Goal: Information Seeking & Learning: Find specific page/section

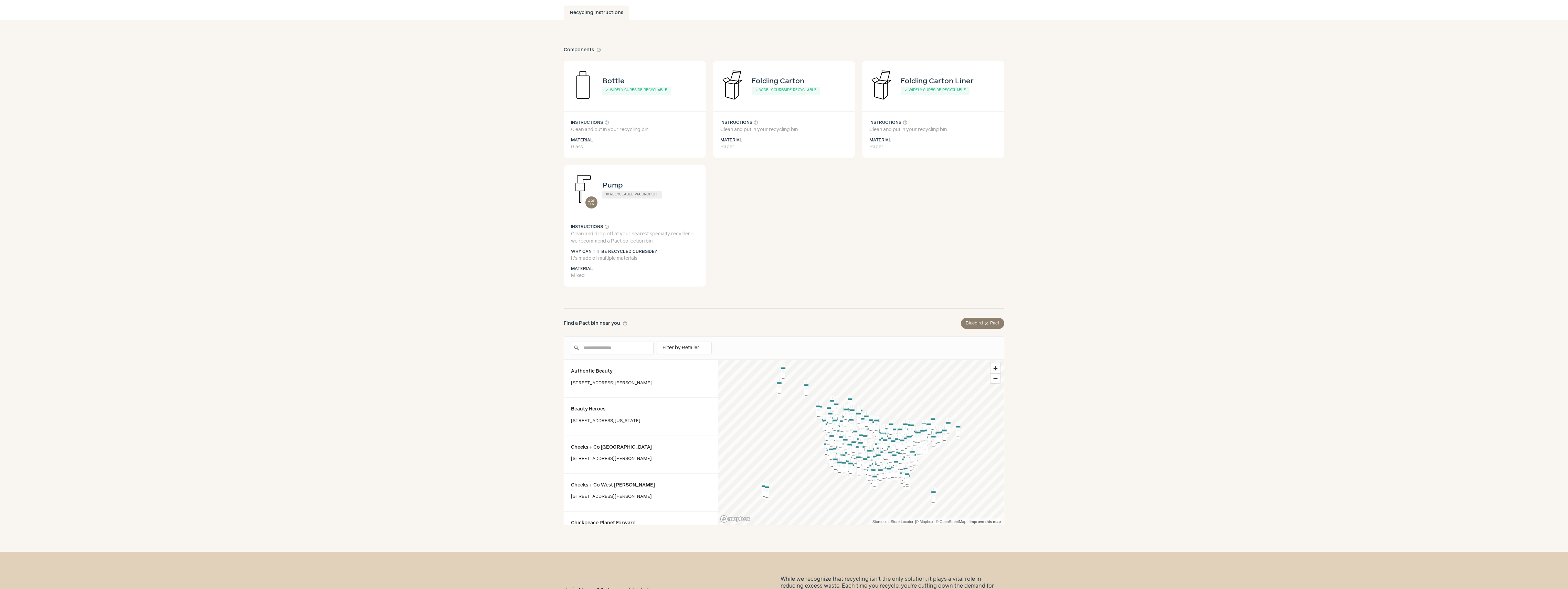
scroll to position [128, 0]
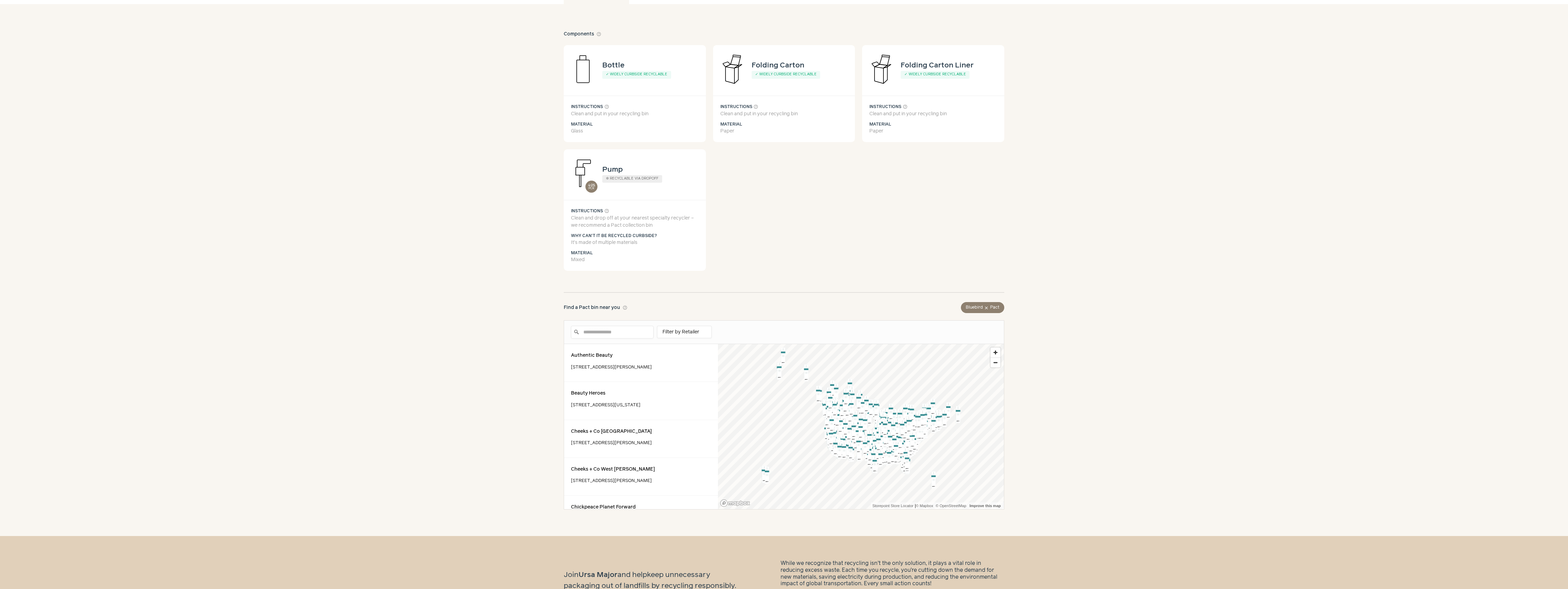
click at [432, 221] on body "Browse Info Request brand Add your brand Powered by Bluebird Mountain Glow Gold…" at bounding box center [784, 248] width 1568 height 753
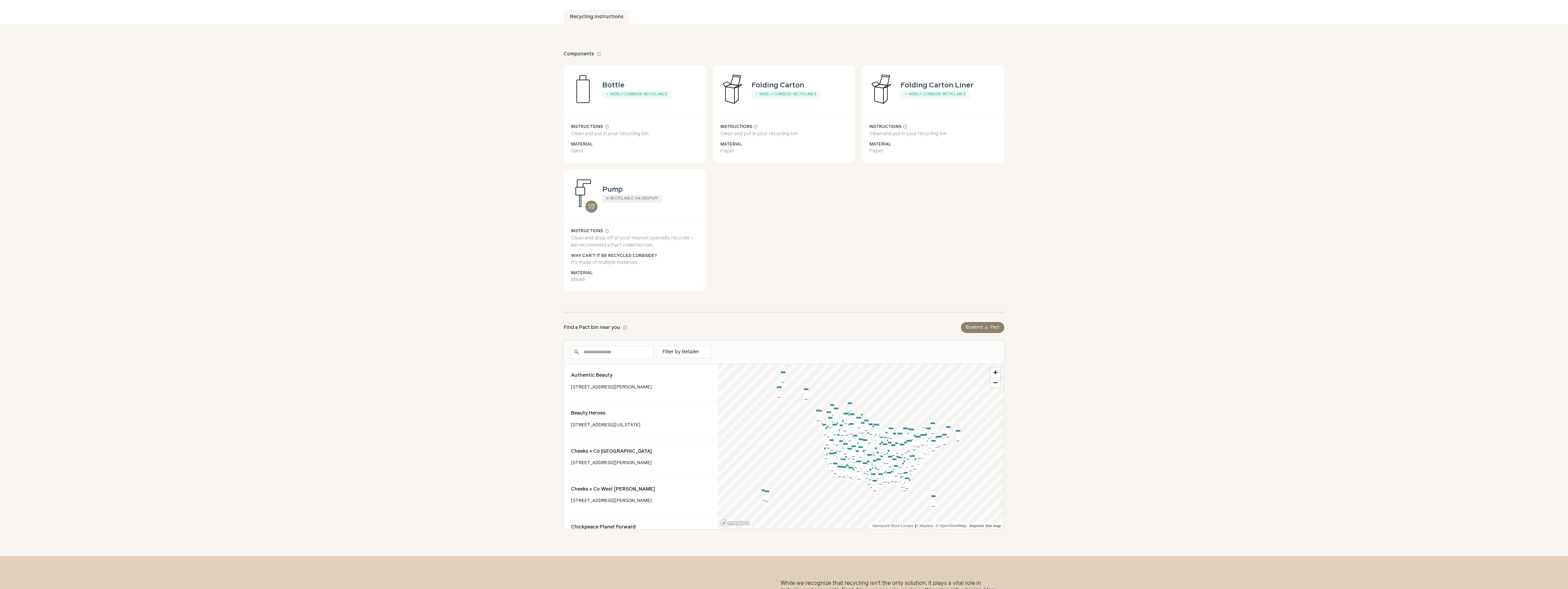
scroll to position [110, 0]
click at [432, 221] on input "Enter a location" at bounding box center [612, 350] width 83 height 13
click at [432, 221] on div "Filter by Retailer Credo Beauty Sephora ct organics l'occitane nordstrom ulta u…" at bounding box center [684, 350] width 55 height 12
click at [432, 221] on span "Sephora" at bounding box center [682, 380] width 19 height 5
type input "**********"
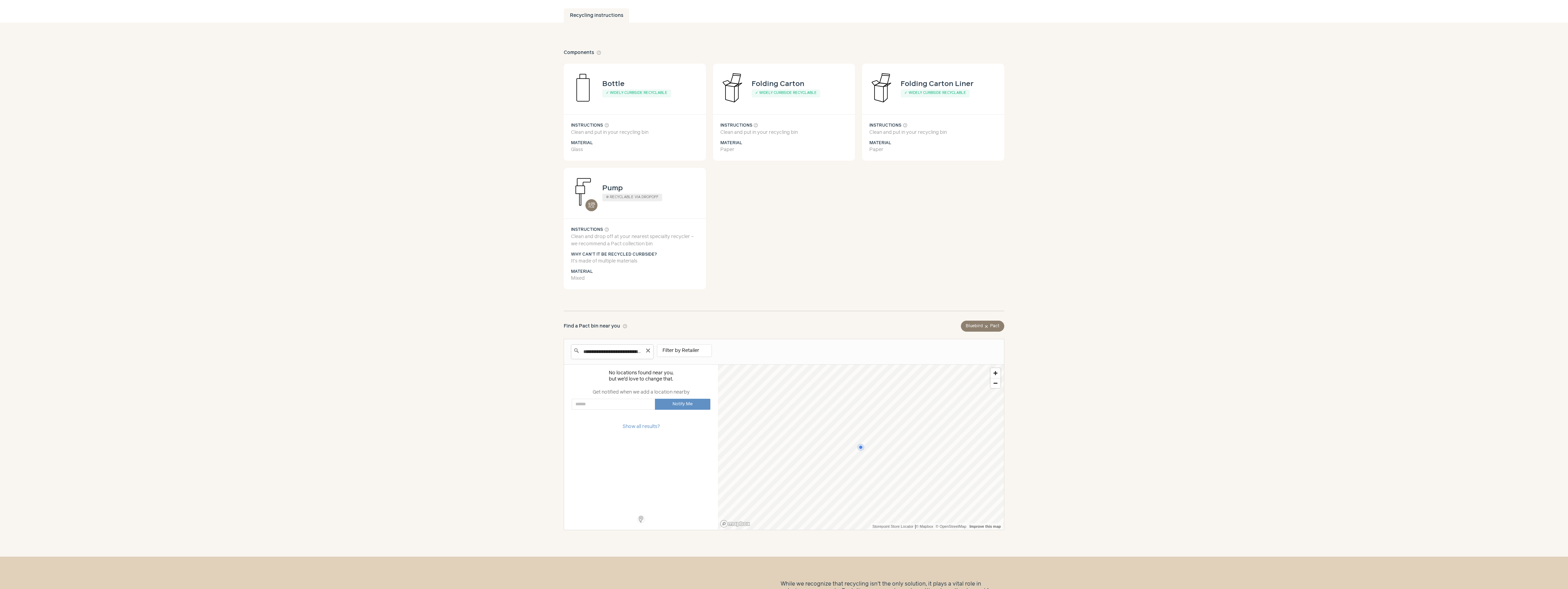
click at [432, 221] on input "**********" at bounding box center [612, 352] width 83 height 15
click at [432, 221] on icon "Clear" at bounding box center [648, 350] width 4 height 4
click at [432, 221] on body "Browse Info Request brand Add your brand Powered by Bluebird Mountain Glow Gold…" at bounding box center [784, 267] width 1568 height 754
click at [432, 221] on input "Enter a location" at bounding box center [612, 352] width 83 height 15
click at [432, 221] on div "ulta beauty" at bounding box center [641, 386] width 140 height 11
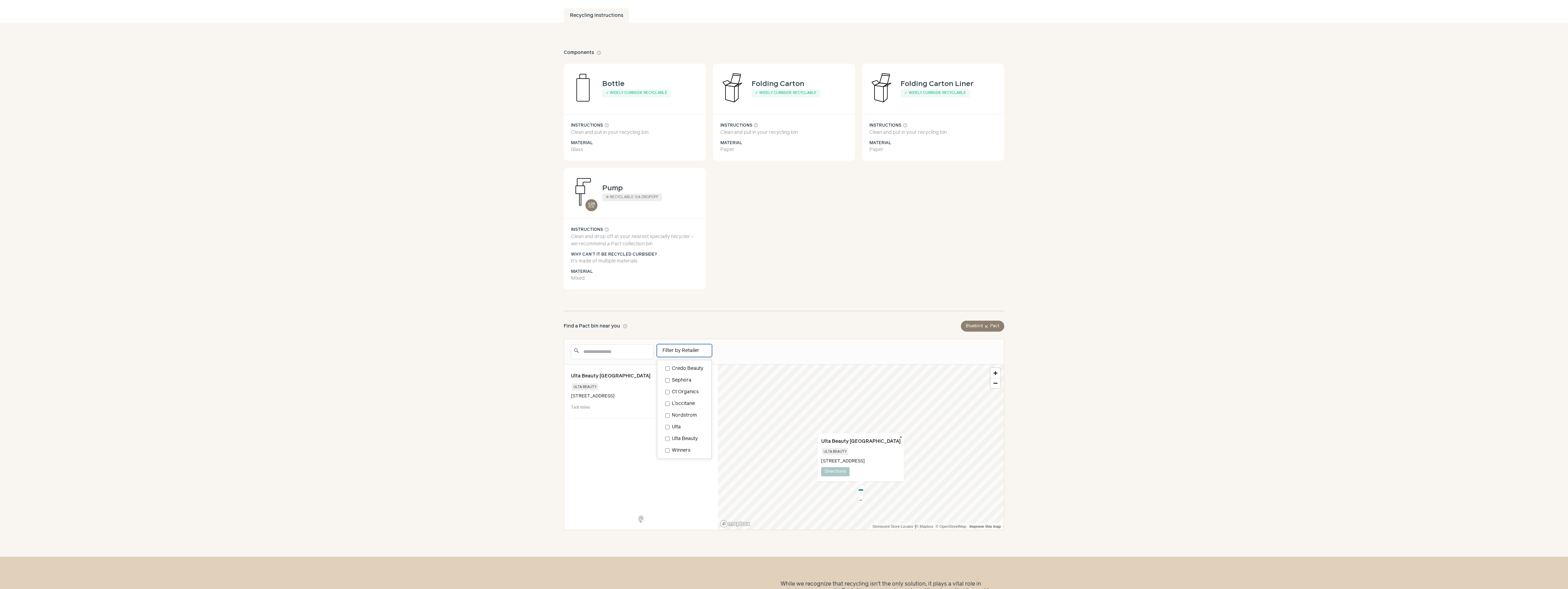
click at [432, 221] on div "Filter by Retailer Credo Beauty Sephora ct organics l'occitane nordstrom ulta u…" at bounding box center [684, 350] width 55 height 12
click at [432, 221] on span "Sephora" at bounding box center [682, 380] width 19 height 5
click at [432, 221] on input "Enter a location" at bounding box center [612, 352] width 83 height 15
type input "**********"
click at [432, 221] on span "Sephora" at bounding box center [682, 380] width 19 height 5
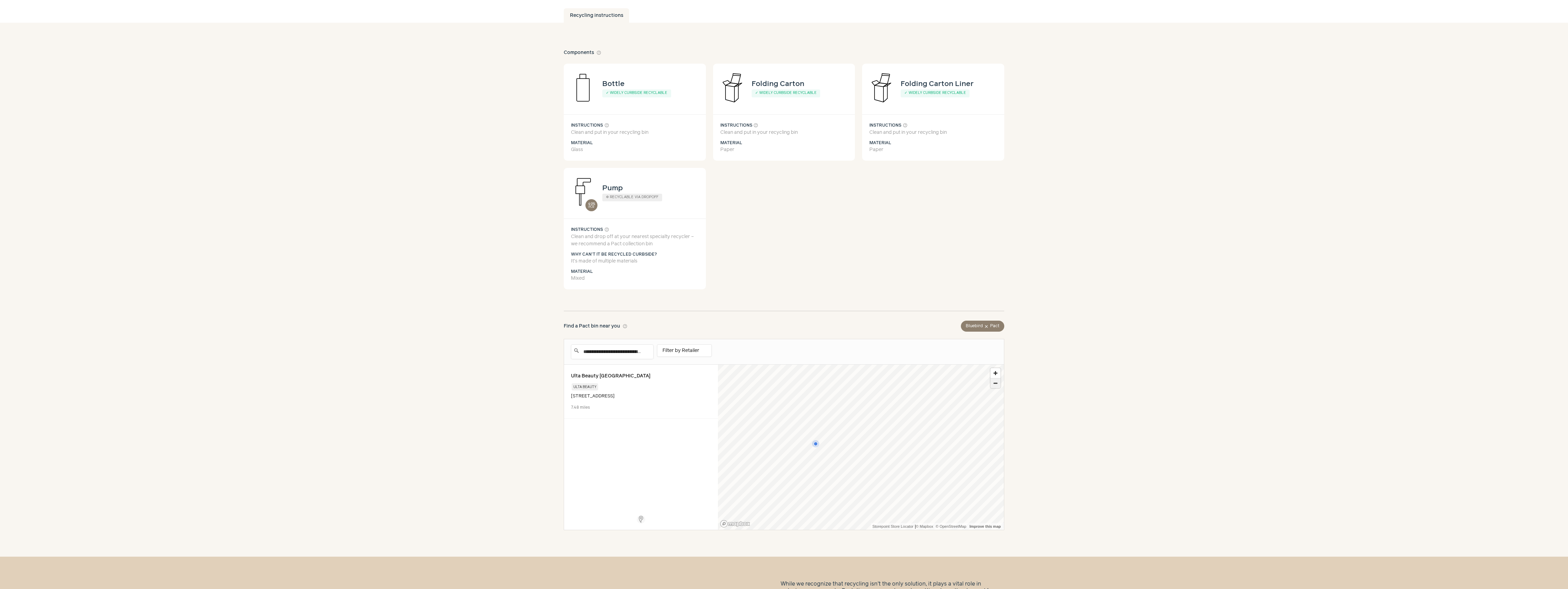
click at [432, 221] on span "Zoom out" at bounding box center [995, 383] width 10 height 10
click at [432, 221] on span "Zoom in" at bounding box center [995, 373] width 10 height 10
click at [432, 221] on span "Zoom out" at bounding box center [995, 383] width 10 height 10
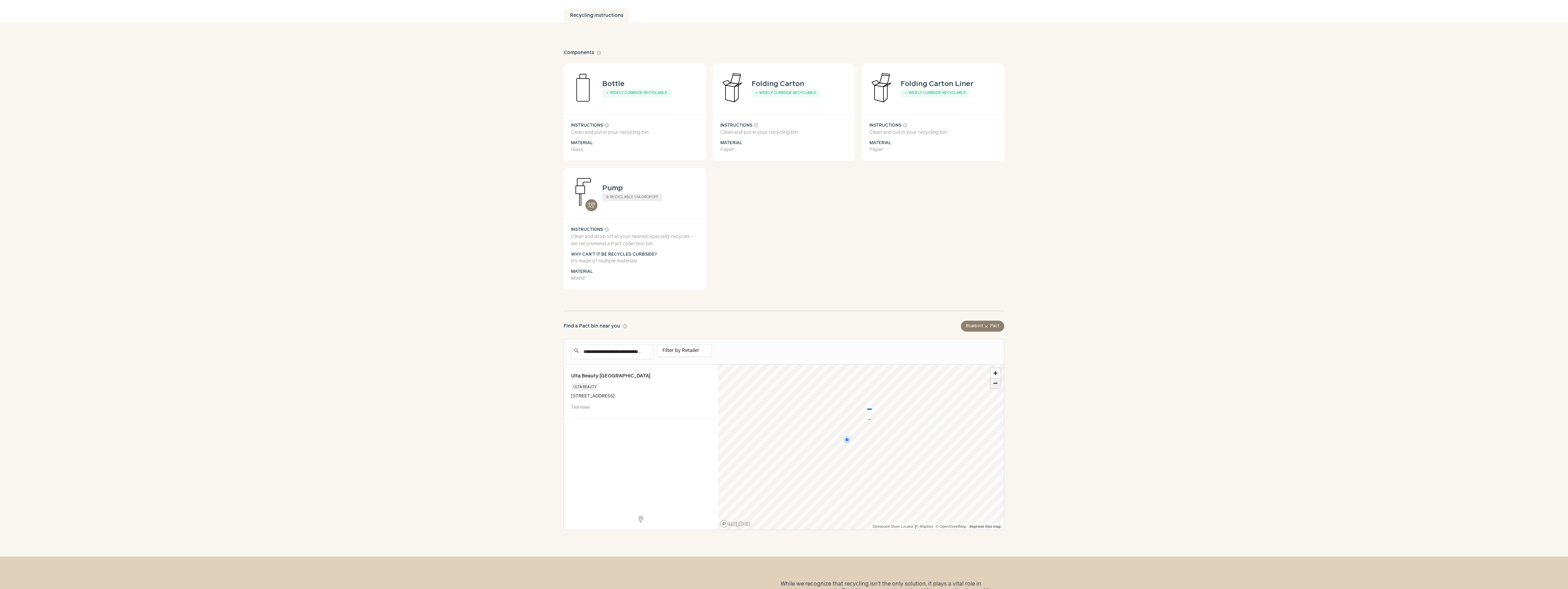
click at [432, 221] on span "Zoom out" at bounding box center [995, 383] width 10 height 10
click at [432, 221] on span "Zoom in" at bounding box center [995, 373] width 10 height 10
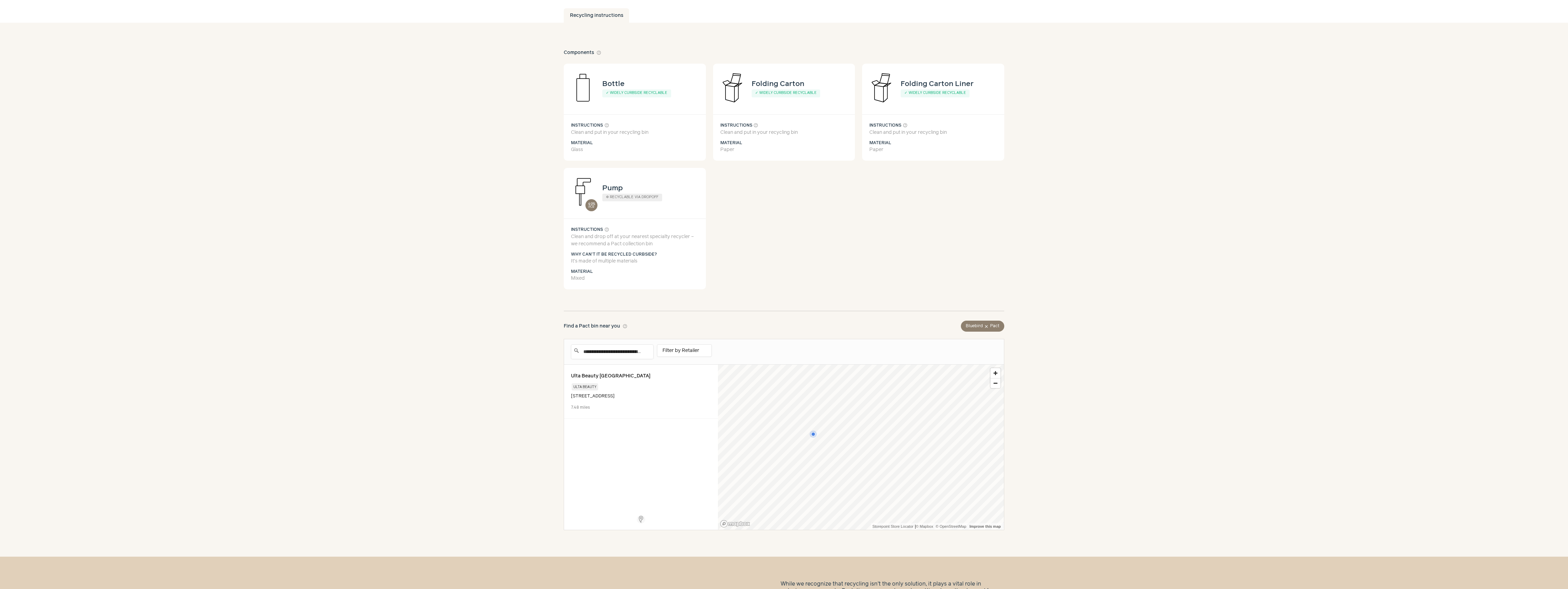
click at [432, 221] on div "Map marker" at bounding box center [813, 434] width 9 height 9
click at [432, 221] on div "ulta beauty" at bounding box center [641, 386] width 140 height 11
